Goal: Find specific page/section: Find specific page/section

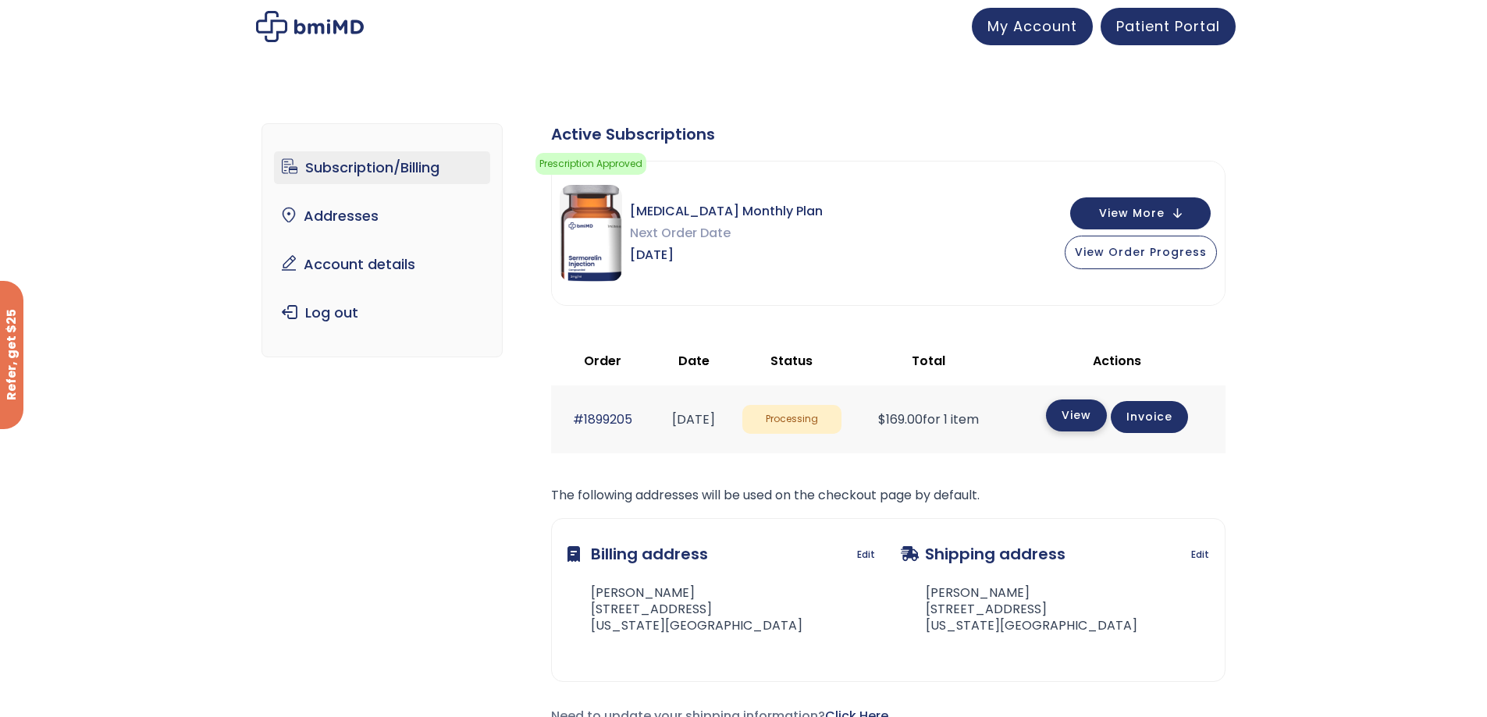
click at [1085, 416] on link "View" at bounding box center [1076, 416] width 61 height 32
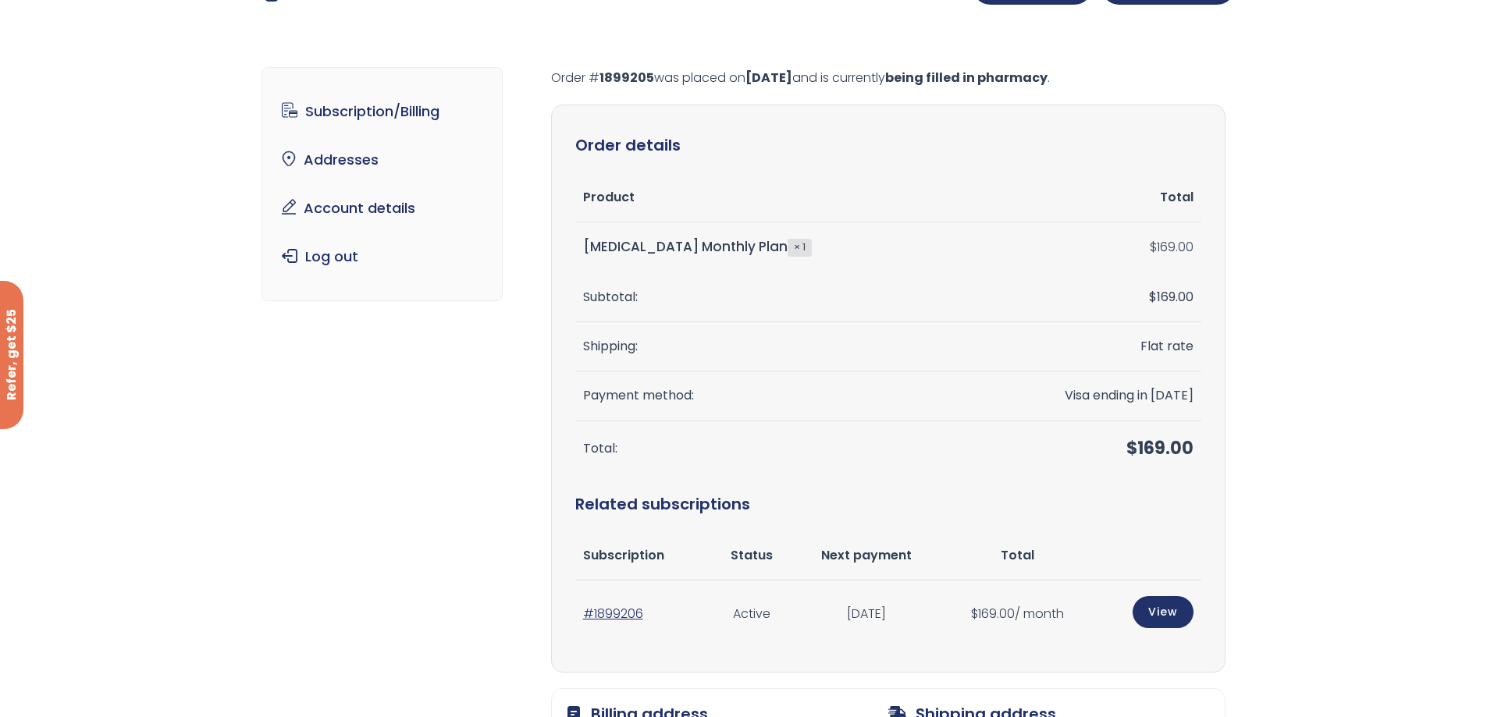
scroll to position [78, 0]
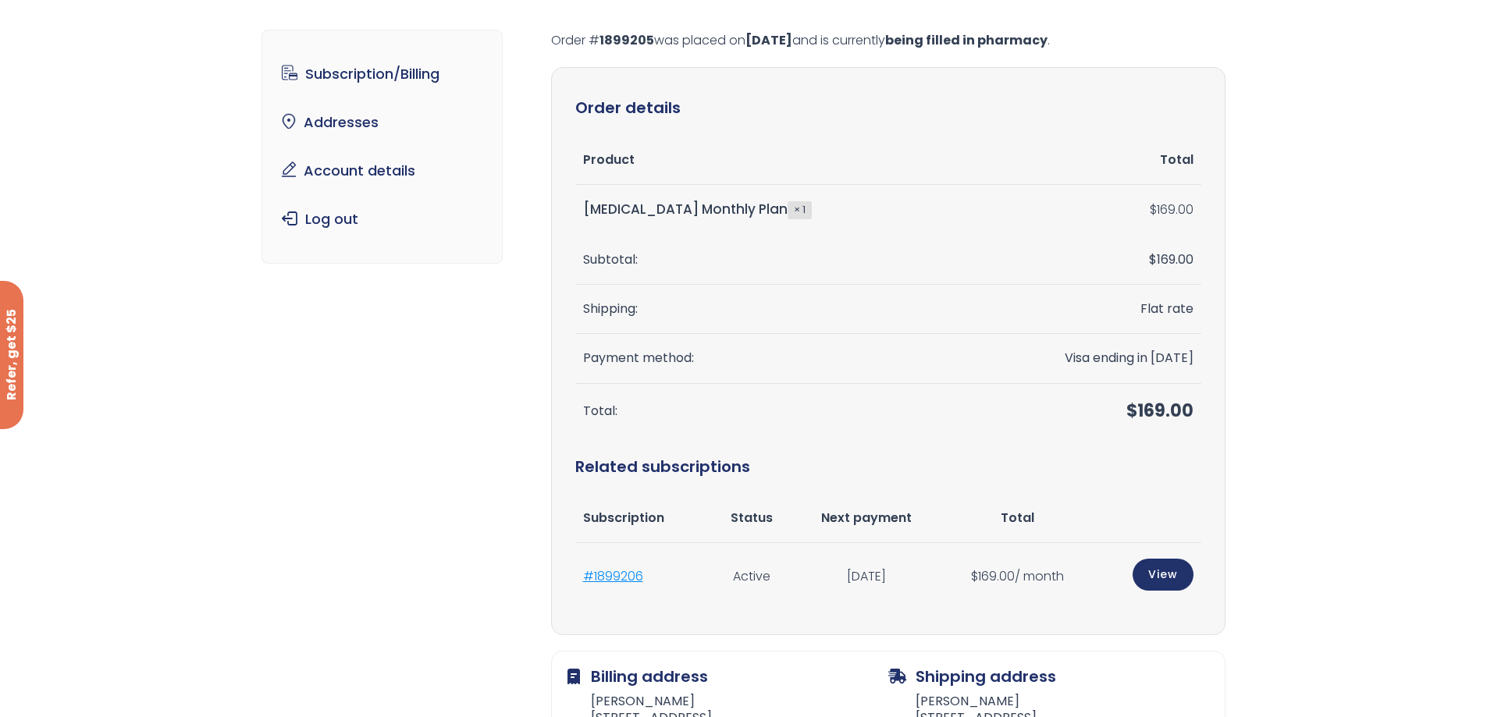
click at [609, 571] on link "#1899206" at bounding box center [613, 577] width 60 height 18
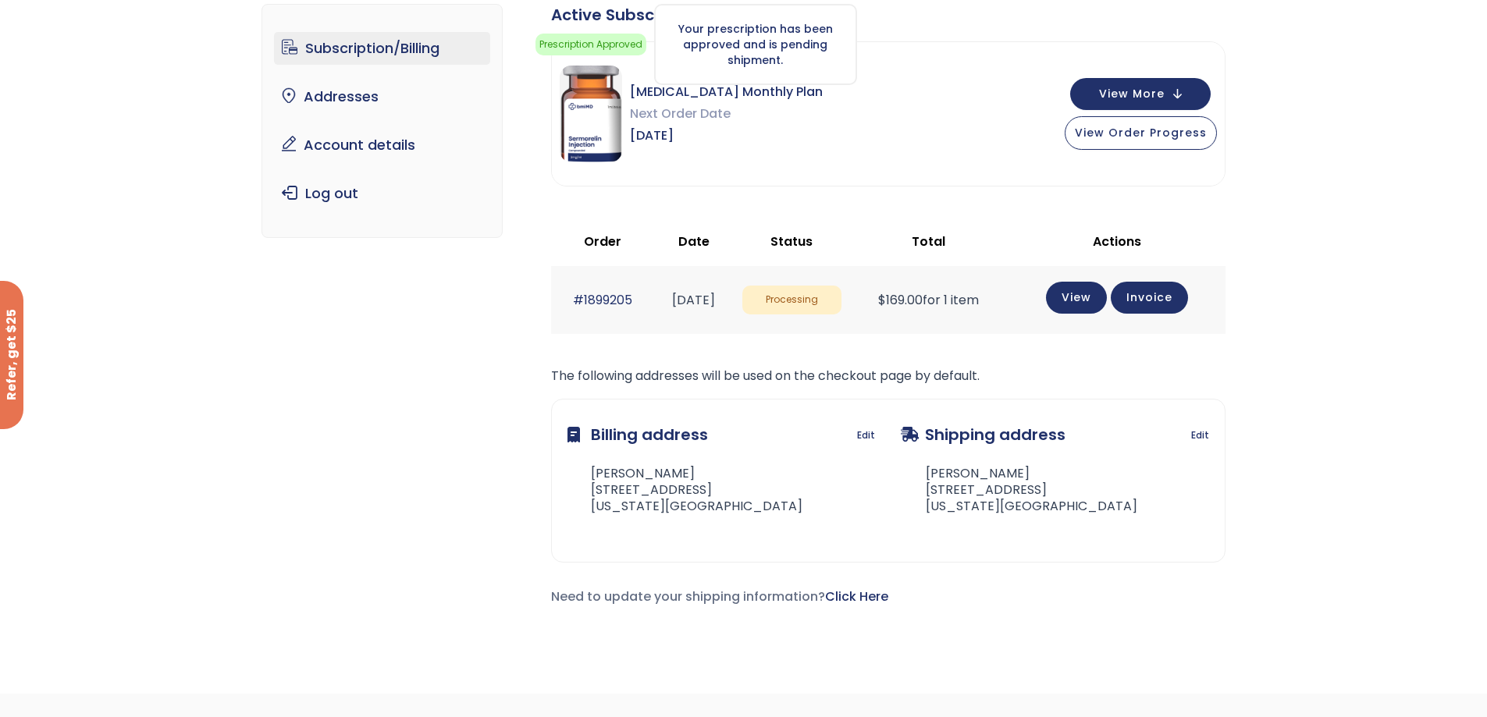
scroll to position [78, 0]
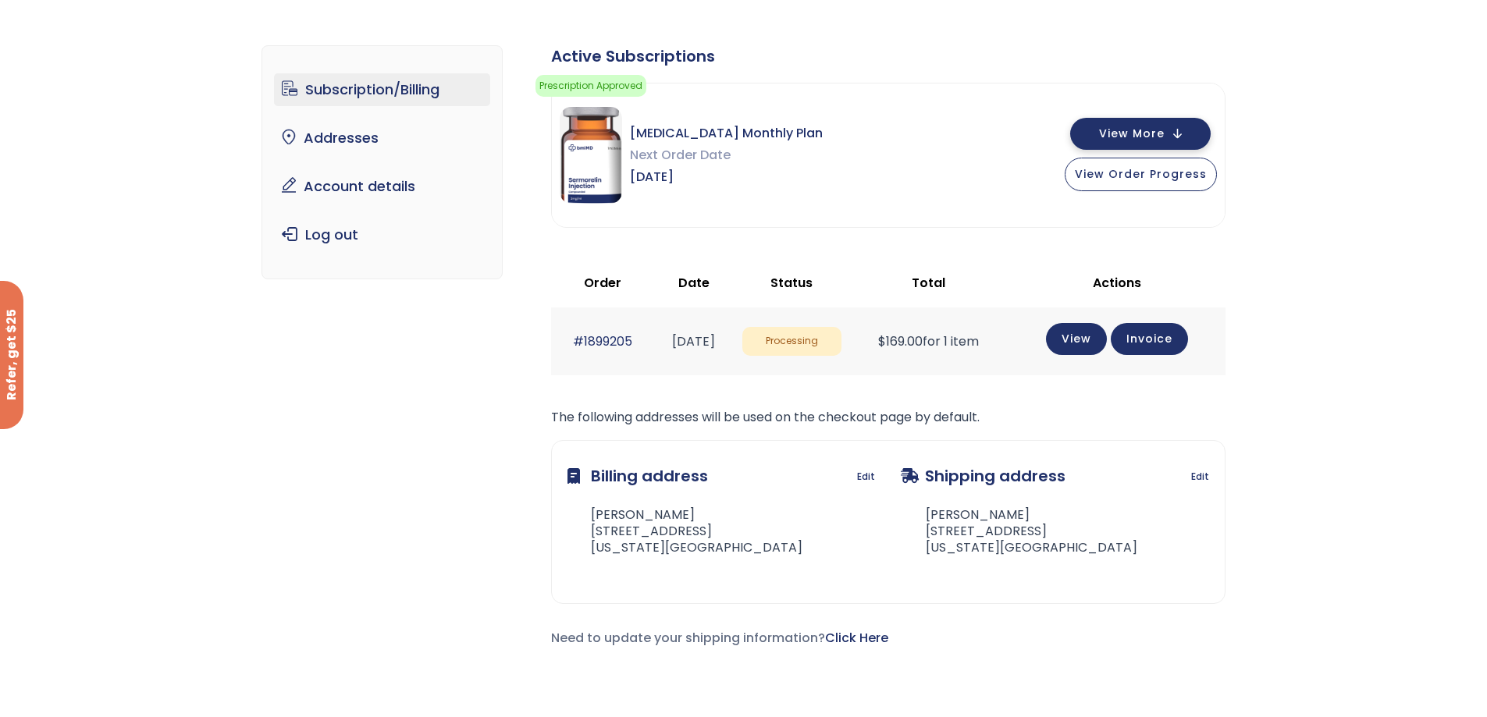
click at [1162, 133] on span "View More" at bounding box center [1132, 134] width 66 height 10
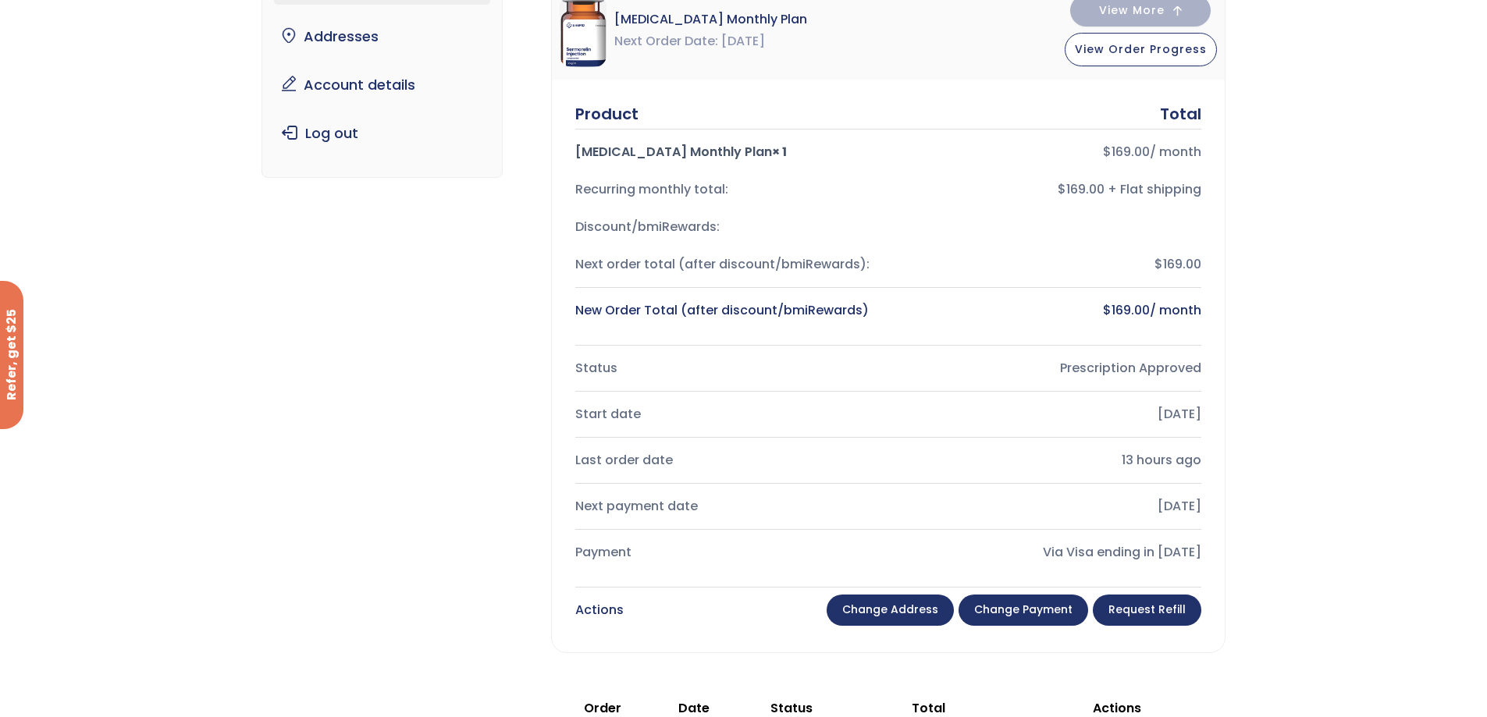
scroll to position [0, 0]
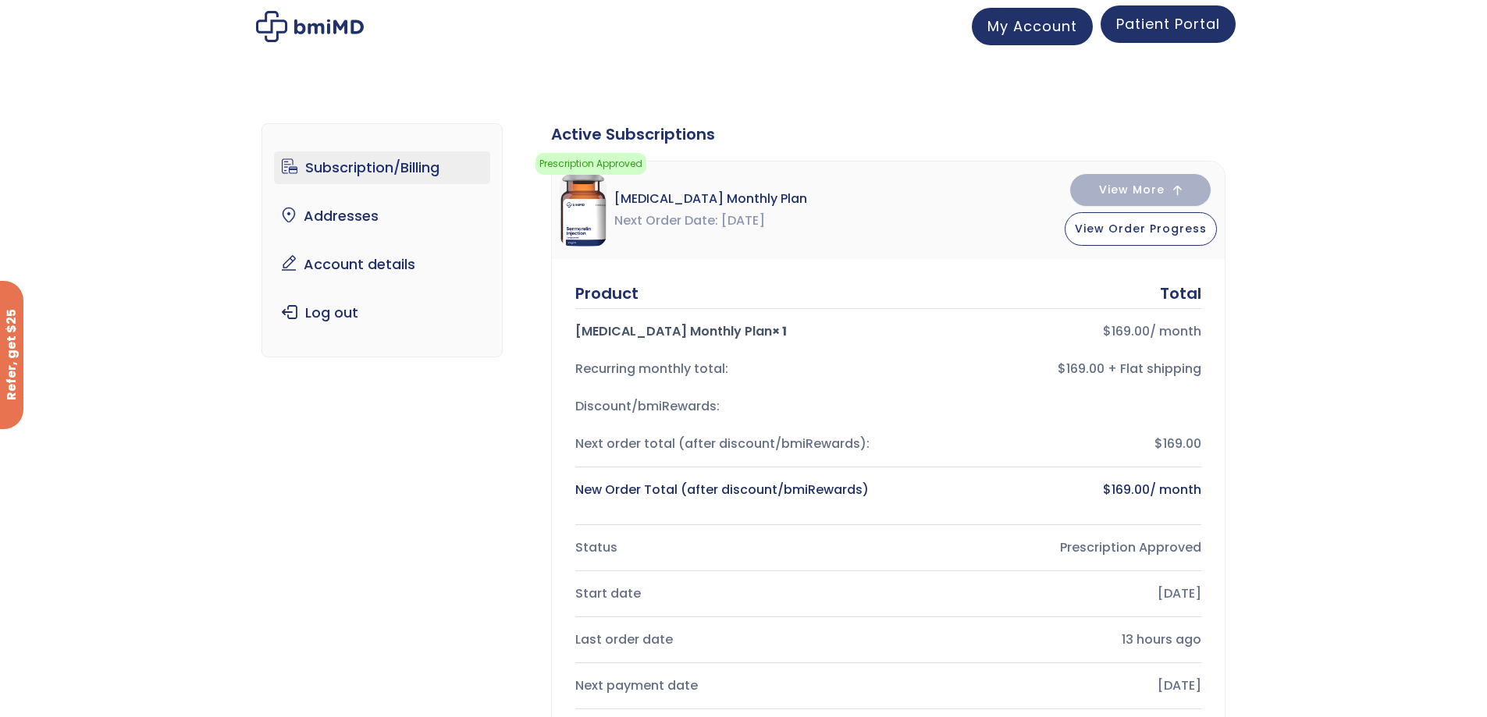
click at [1148, 30] on span "Patient Portal" at bounding box center [1168, 24] width 104 height 20
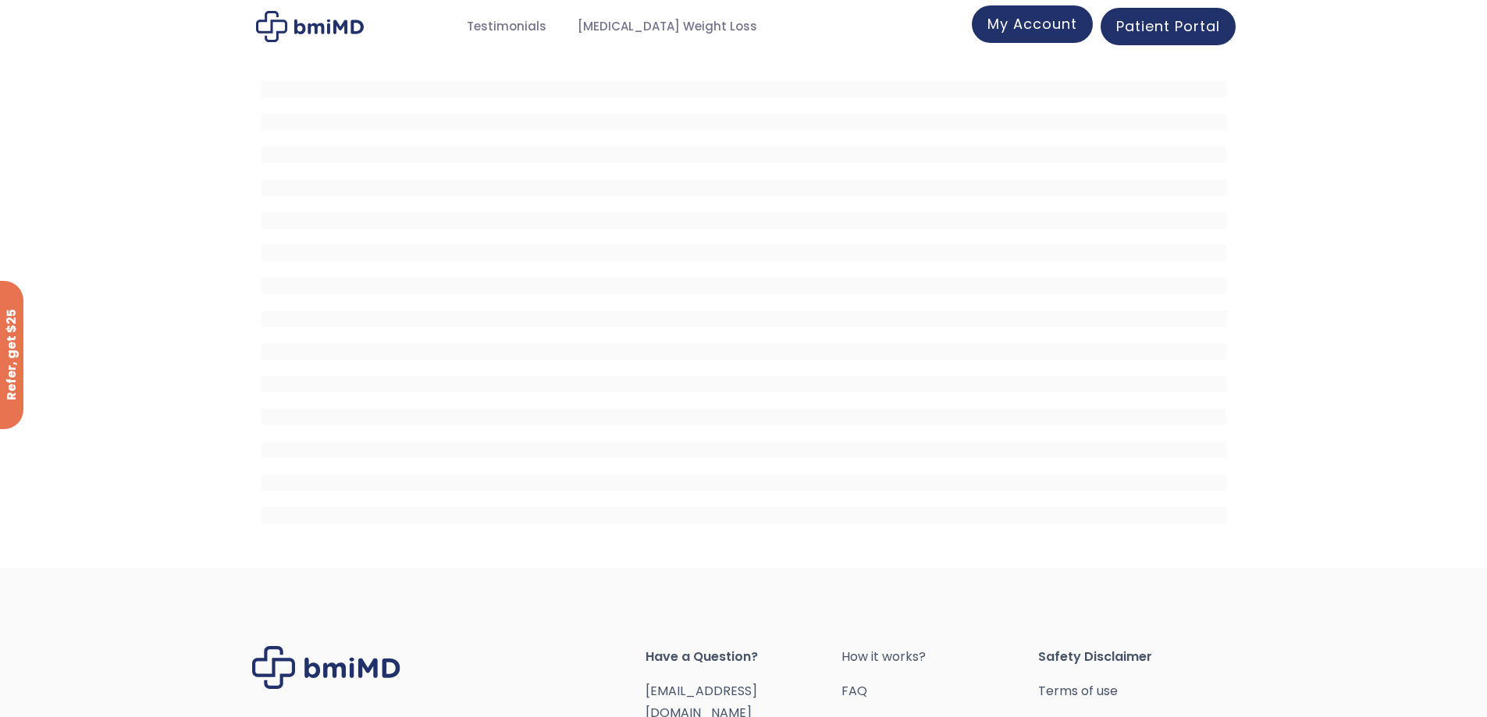
click at [1036, 19] on span "My Account" at bounding box center [1033, 24] width 90 height 20
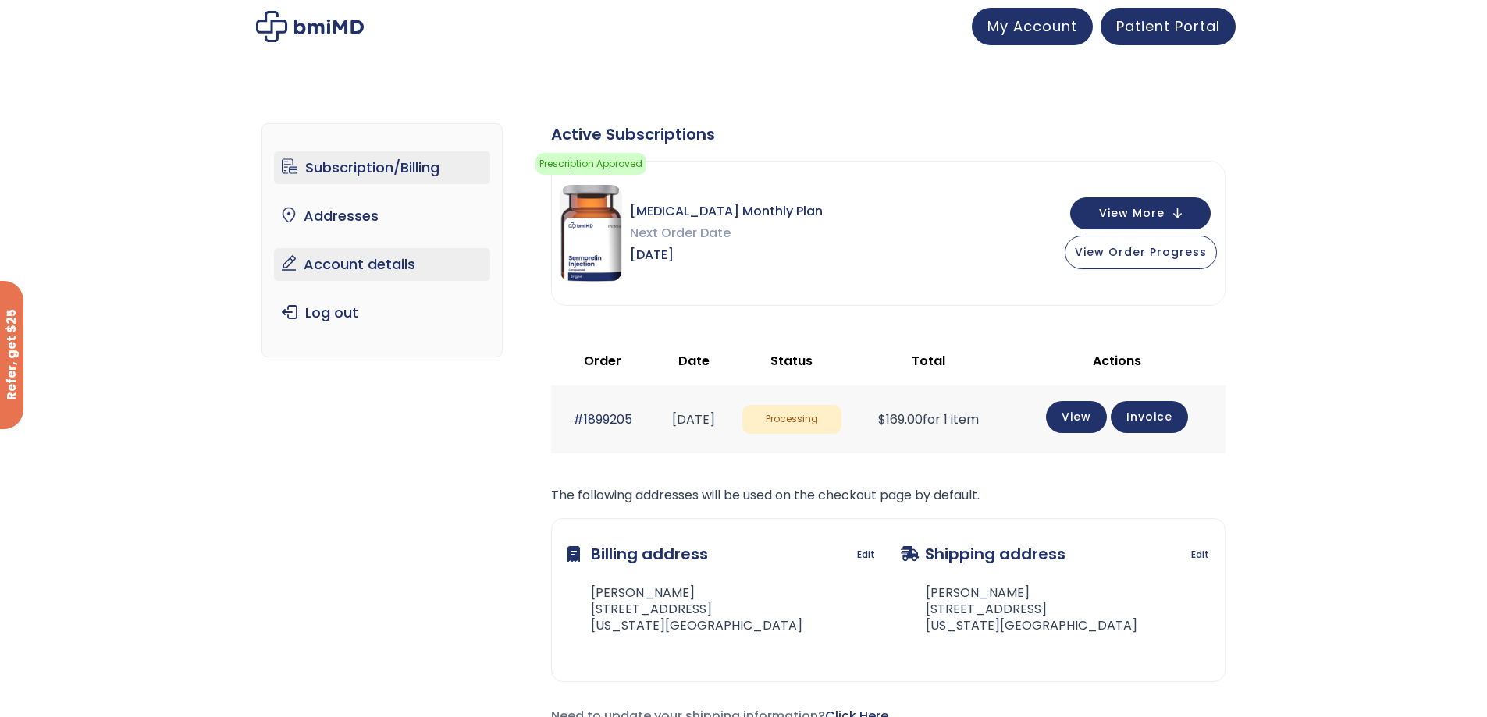
click at [348, 265] on link "Account details" at bounding box center [382, 264] width 216 height 33
